Goal: Find specific page/section: Find specific page/section

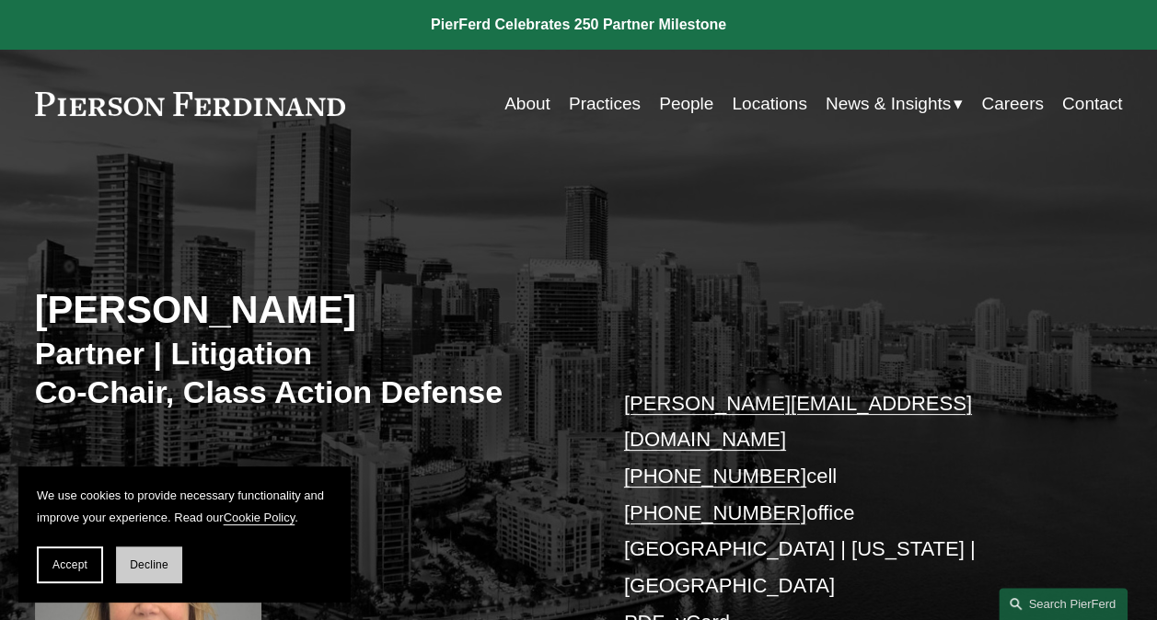
click at [156, 569] on span "Decline" at bounding box center [149, 565] width 39 height 13
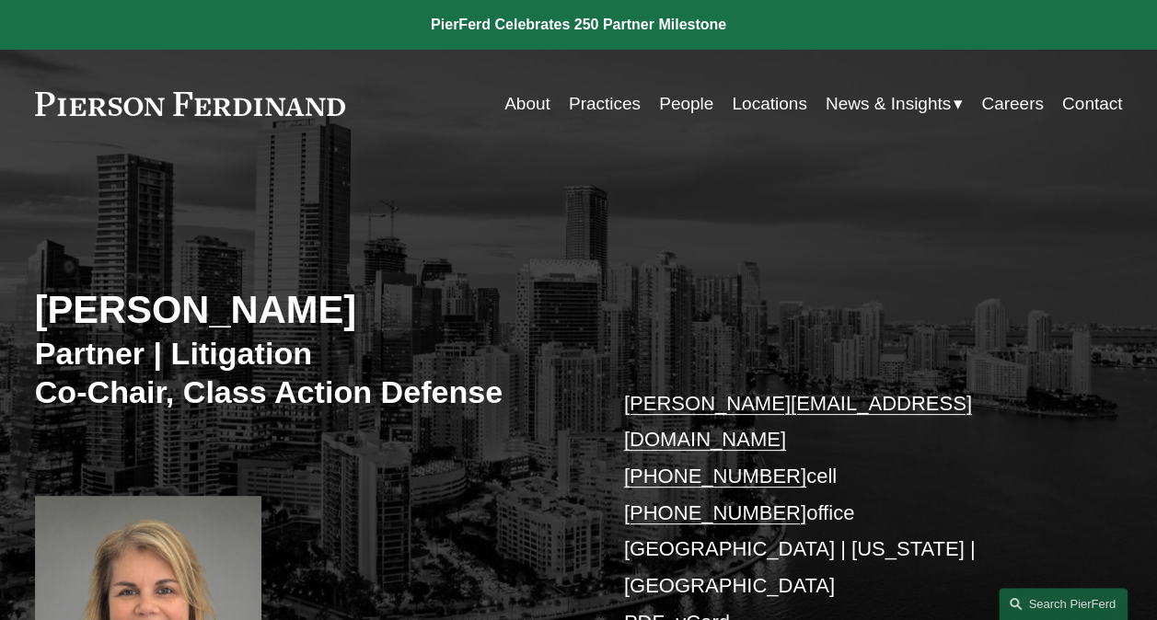
click at [679, 101] on link "People" at bounding box center [686, 104] width 54 height 35
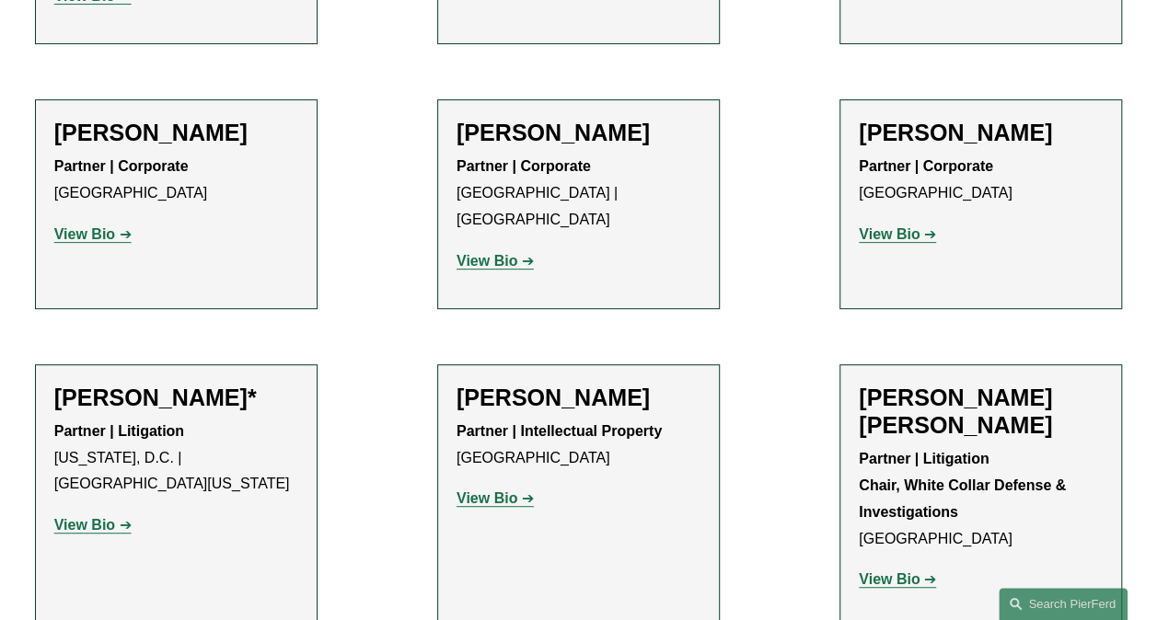
scroll to position [9888, 0]
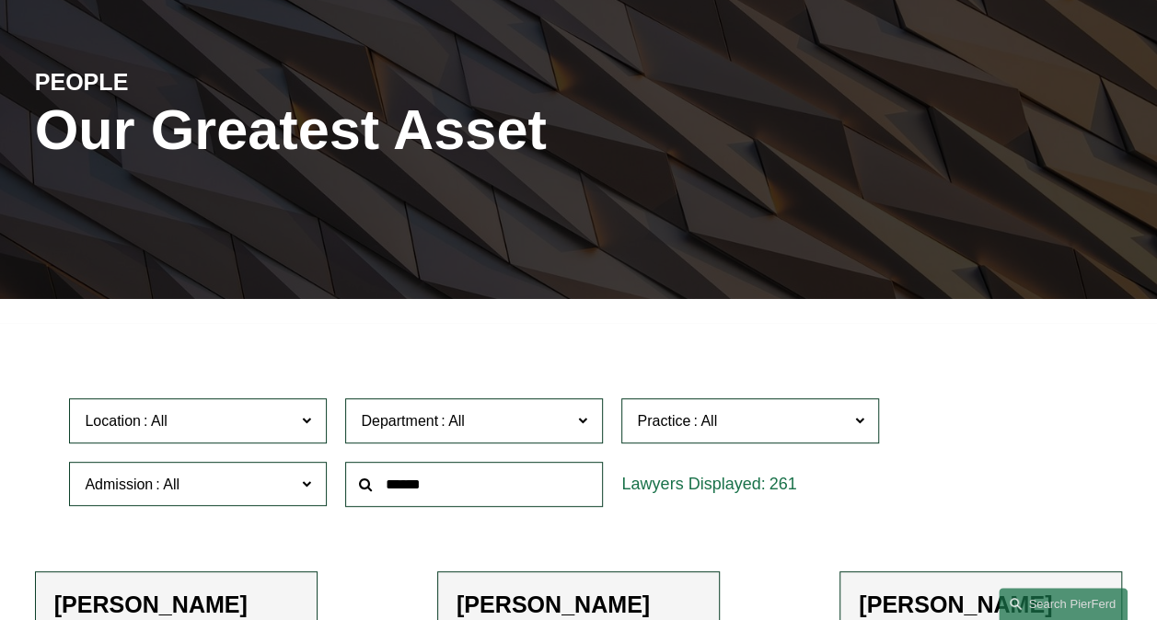
scroll to position [120, 0]
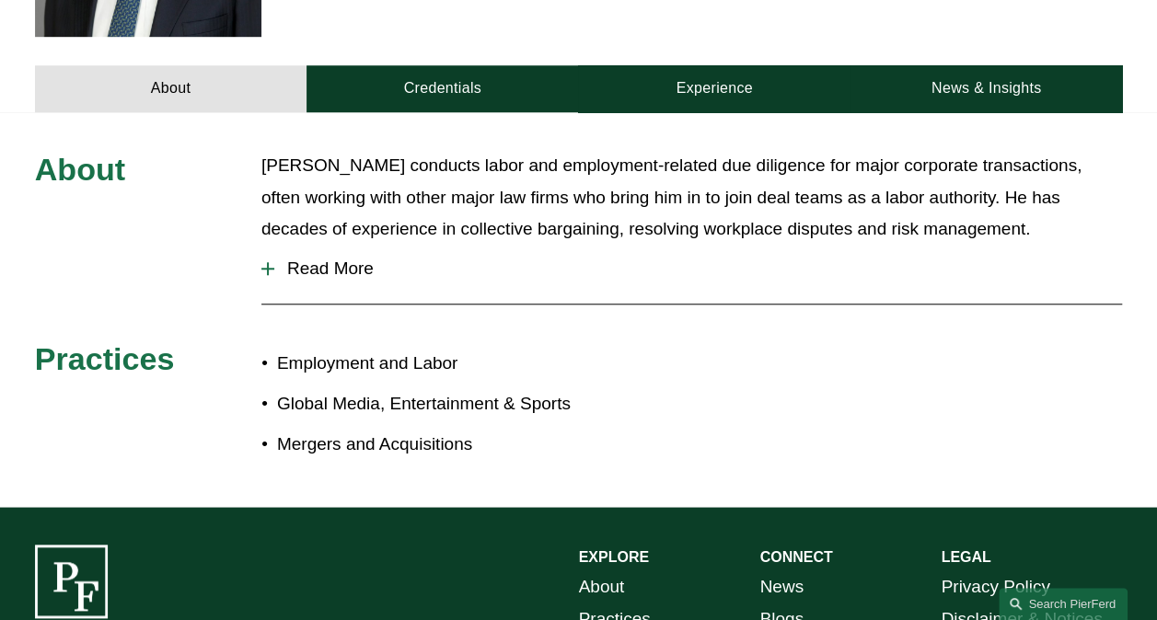
scroll to position [724, 0]
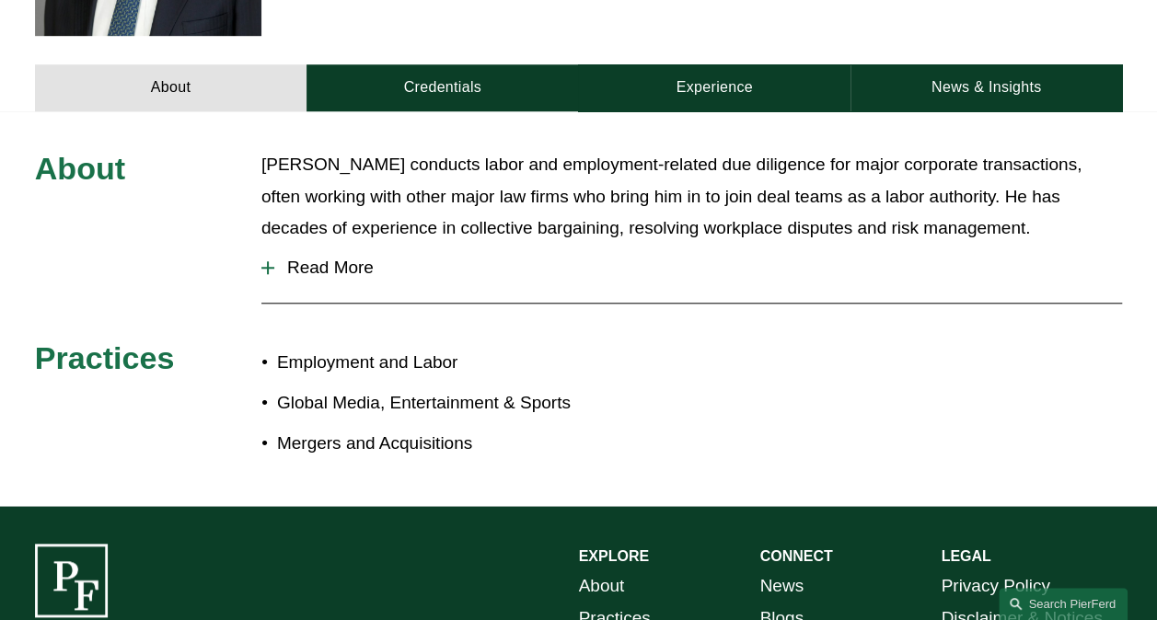
click at [342, 258] on span "Read More" at bounding box center [698, 268] width 848 height 20
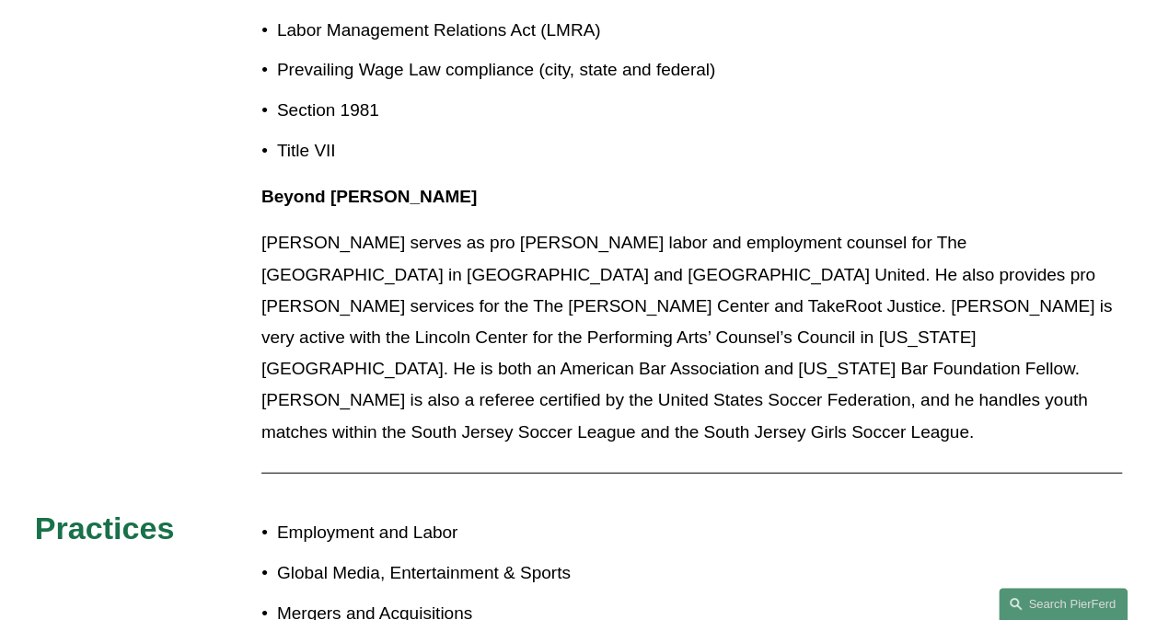
scroll to position [2021, 0]
